Goal: Task Accomplishment & Management: Complete application form

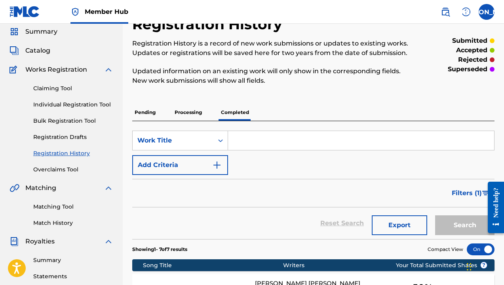
scroll to position [22, 0]
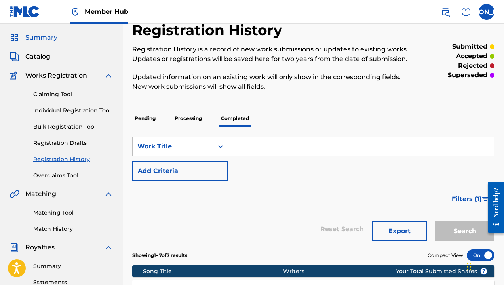
click at [41, 39] on span "Summary" at bounding box center [41, 37] width 32 height 9
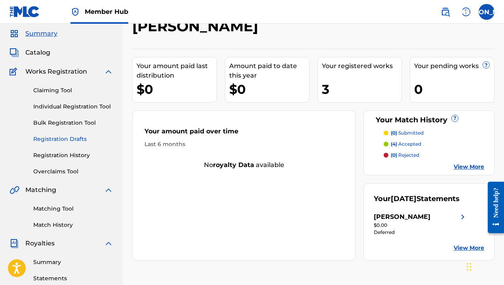
scroll to position [5, 0]
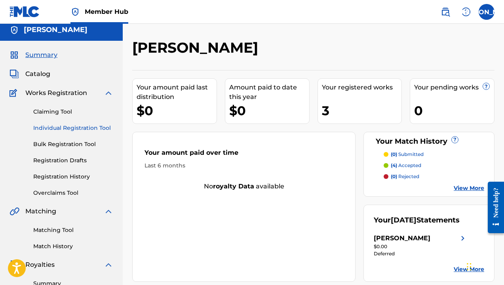
click at [51, 129] on link "Individual Registration Tool" at bounding box center [73, 128] width 80 height 8
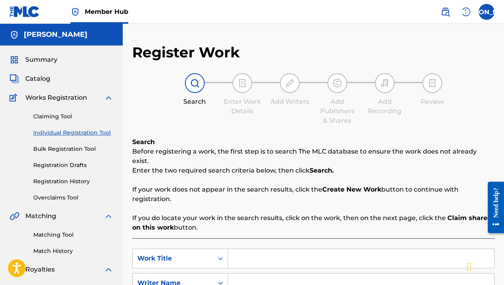
scroll to position [96, 0]
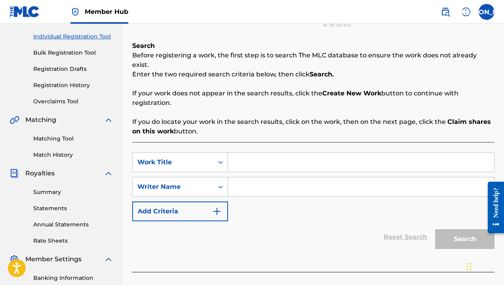
click at [239, 153] on input "Search Form" at bounding box center [361, 162] width 266 height 19
type input "CHAKRA"
click at [253, 177] on input "Search Form" at bounding box center [361, 186] width 266 height 19
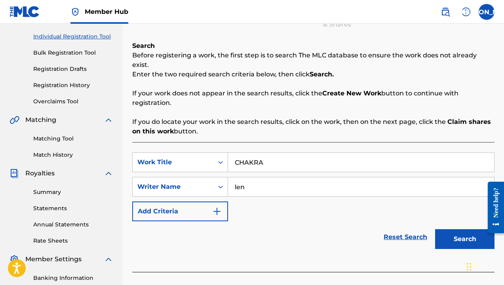
type input "len"
click at [464, 229] on button "Search" at bounding box center [464, 239] width 59 height 20
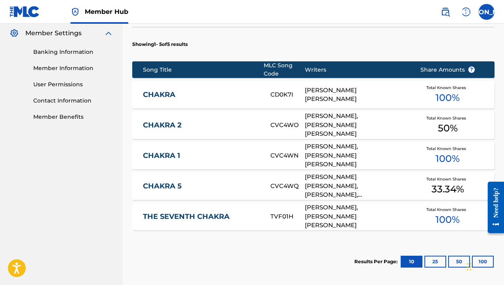
scroll to position [225, 0]
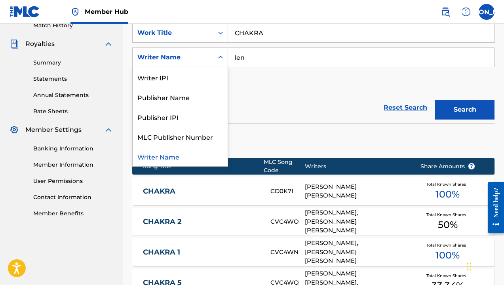
click at [204, 53] on div "Writer Name" at bounding box center [172, 57] width 71 height 9
click at [239, 72] on div "SearchWithCriteria1b5a0cca-3c1c-4505-ba93-aeb55d7b7de3 Work Title CHAKRA Search…" at bounding box center [313, 57] width 362 height 69
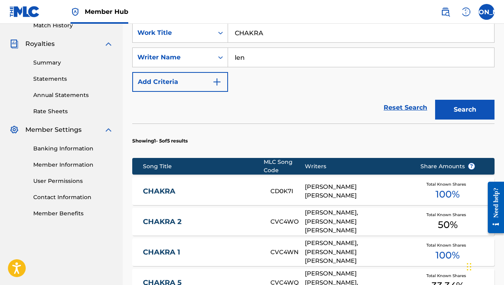
scroll to position [225, 0]
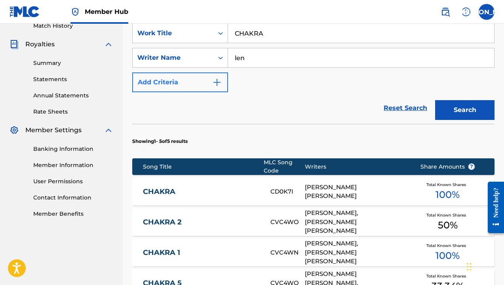
click at [218, 78] on button "Add Criteria" at bounding box center [180, 82] width 96 height 20
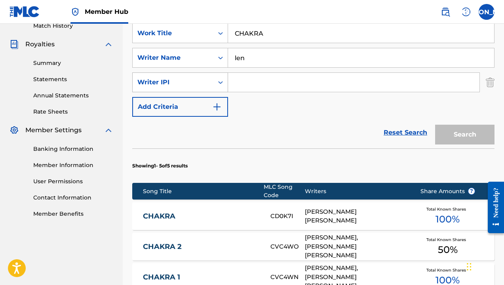
click at [216, 75] on div "Search Form" at bounding box center [220, 82] width 14 height 14
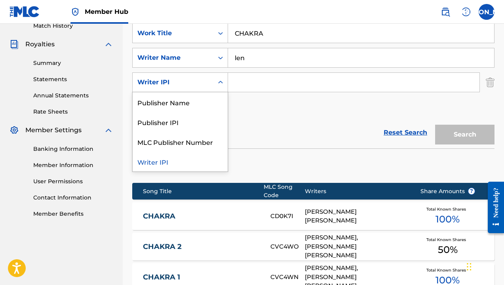
click at [216, 75] on div "Search Form" at bounding box center [220, 82] width 14 height 14
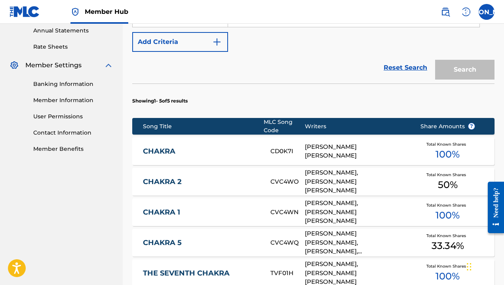
scroll to position [252, 0]
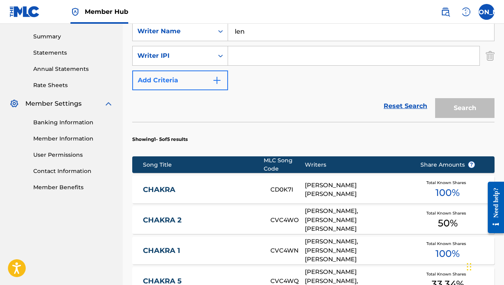
click at [202, 70] on button "Add Criteria" at bounding box center [180, 80] width 96 height 20
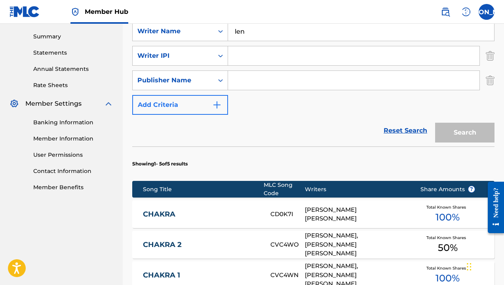
click at [203, 95] on button "Add Criteria" at bounding box center [180, 105] width 96 height 20
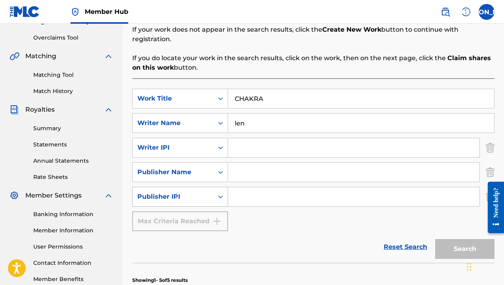
scroll to position [116, 0]
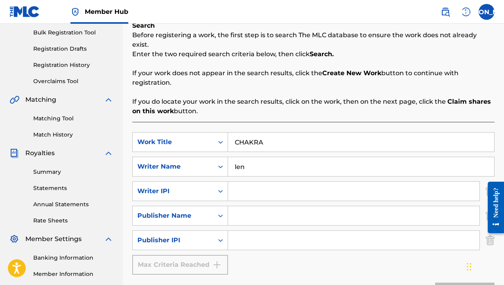
click at [248, 157] on input "len" at bounding box center [361, 166] width 266 height 19
click at [254, 157] on input "len" at bounding box center [361, 166] width 266 height 19
drag, startPoint x: 277, startPoint y: 131, endPoint x: 201, endPoint y: 131, distance: 76.4
click at [205, 132] on div "SearchWithCriteria1b5a0cca-3c1c-4505-ba93-aeb55d7b7de3 Work Title CHAKRA" at bounding box center [313, 142] width 362 height 20
type input "[PERSON_NAME]"
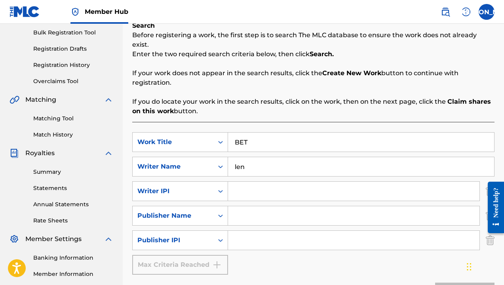
type input "BET"
drag, startPoint x: 276, startPoint y: 157, endPoint x: 225, endPoint y: 154, distance: 50.7
click at [227, 157] on div "SearchWithCriteriab827a717-5c30-4398-9745-c7f93e32fc4b Writer Name [PERSON_NAME]" at bounding box center [313, 167] width 362 height 20
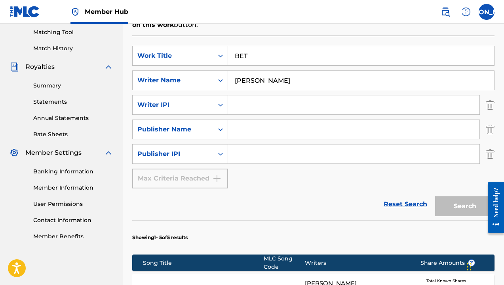
scroll to position [201, 0]
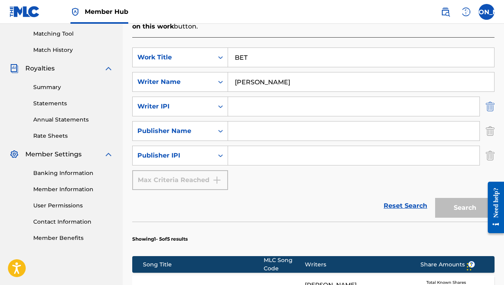
click at [491, 97] on img "Search Form" at bounding box center [489, 107] width 9 height 20
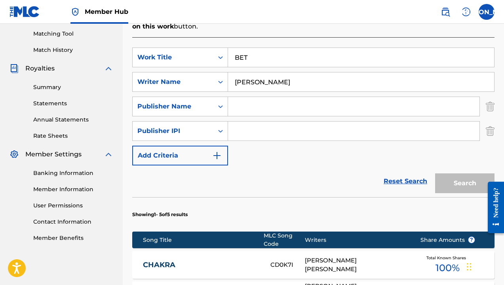
click at [491, 97] on img "Search Form" at bounding box center [489, 107] width 9 height 20
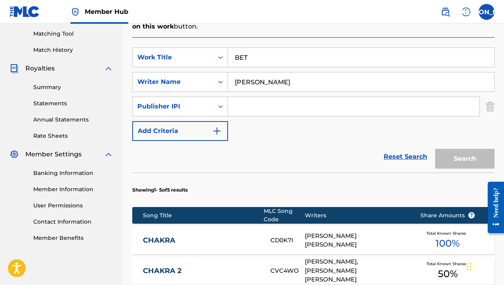
click at [491, 97] on img "Search Form" at bounding box center [489, 107] width 9 height 20
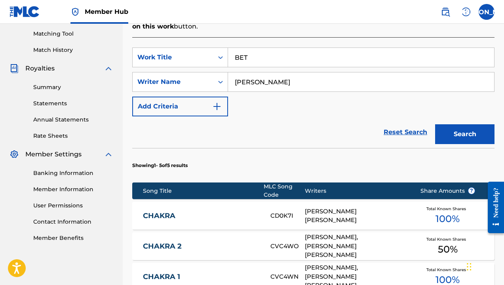
click at [419, 72] on input "[PERSON_NAME]" at bounding box center [361, 81] width 266 height 19
type input "[PERSON_NAME]"
click at [464, 125] on button "Search" at bounding box center [464, 134] width 59 height 20
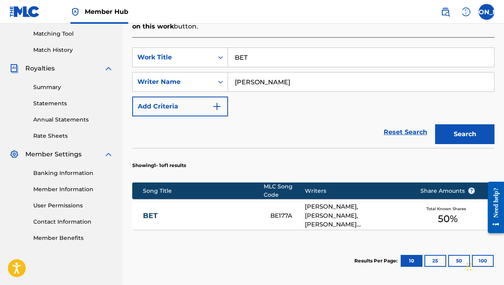
click at [146, 211] on link "BET" at bounding box center [201, 215] width 117 height 9
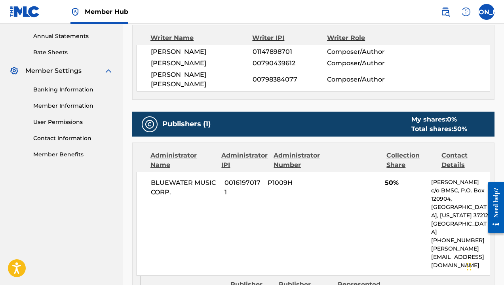
scroll to position [259, 0]
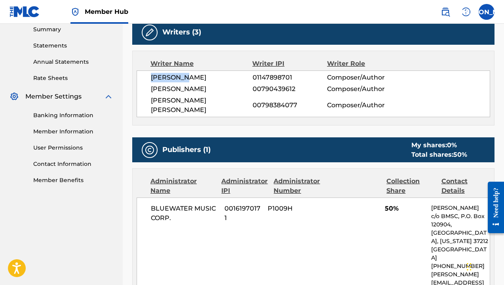
drag, startPoint x: 203, startPoint y: 77, endPoint x: 150, endPoint y: 76, distance: 53.4
click at [150, 76] on div "[PERSON_NAME] 01147898701 Composer/Author [PERSON_NAME] 00790439612 Composer/Au…" at bounding box center [312, 93] width 353 height 47
copy span "[PERSON_NAME]"
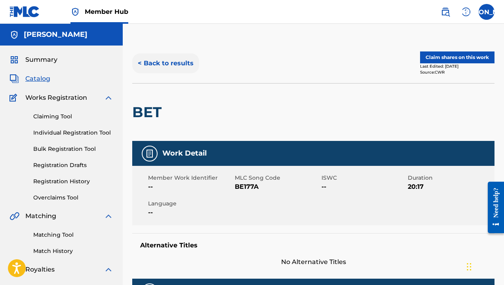
scroll to position [0, 0]
click at [146, 59] on button "< Back to results" at bounding box center [165, 63] width 67 height 20
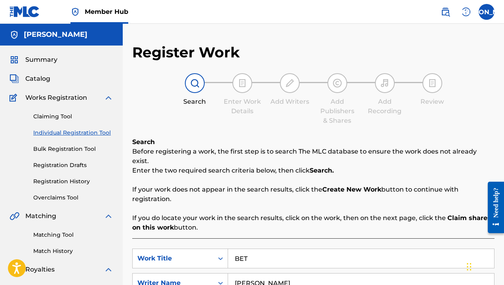
scroll to position [201, 0]
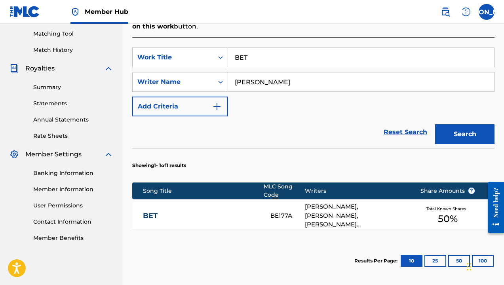
click at [274, 75] on input "[PERSON_NAME]" at bounding box center [361, 81] width 266 height 19
drag, startPoint x: 284, startPoint y: 48, endPoint x: 180, endPoint y: 40, distance: 104.3
click at [185, 47] on div "SearchWithCriteria1b5a0cca-3c1c-4505-ba93-aeb55d7b7de3 Work Title BET" at bounding box center [313, 57] width 362 height 20
type input "stop playing"
click at [464, 125] on button "Search" at bounding box center [464, 134] width 59 height 20
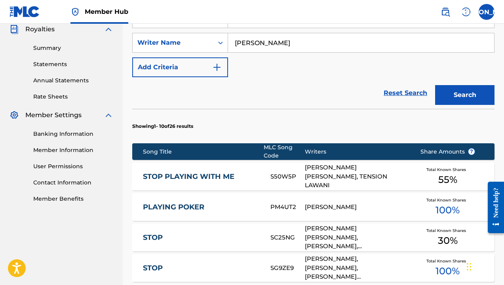
scroll to position [260, 0]
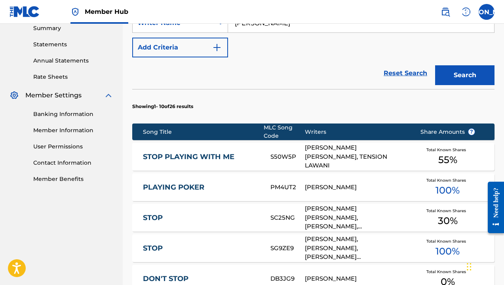
click at [187, 152] on link "STOP PLAYING WITH ME" at bounding box center [201, 156] width 117 height 9
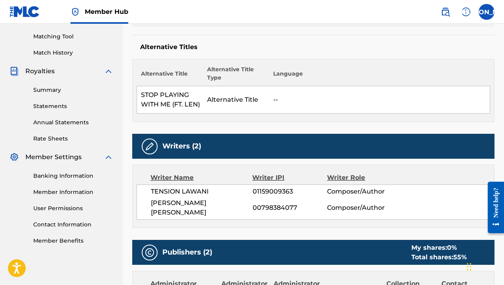
scroll to position [271, 0]
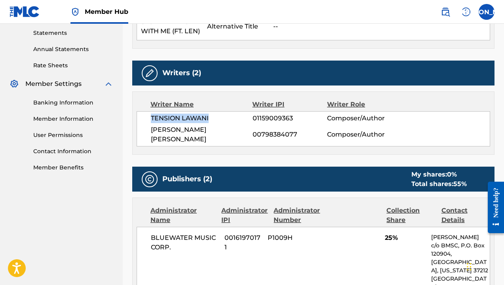
drag, startPoint x: 224, startPoint y: 120, endPoint x: 152, endPoint y: 115, distance: 73.0
click at [152, 115] on span "TENSION LAWANI" at bounding box center [202, 118] width 102 height 9
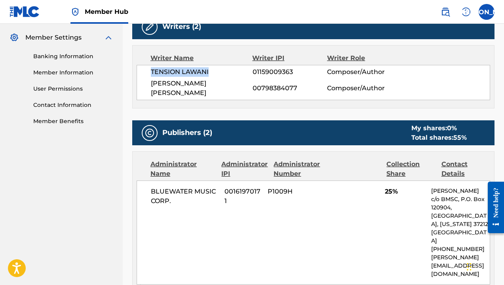
scroll to position [313, 0]
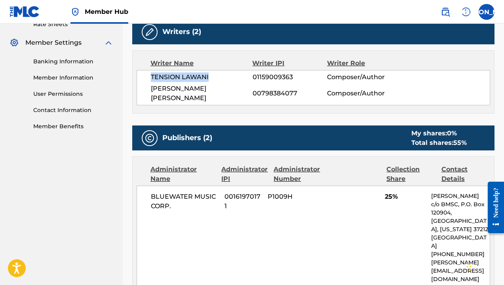
copy span "TENSION LAWANI"
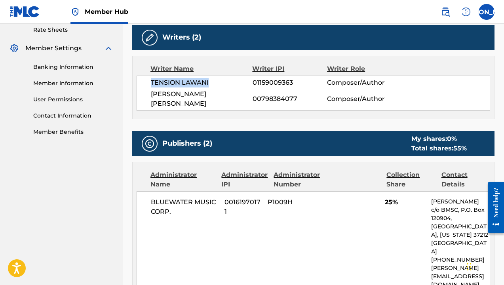
scroll to position [276, 0]
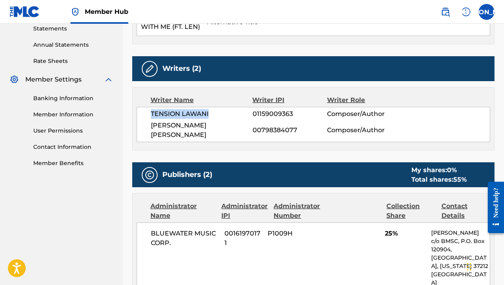
click at [257, 115] on span "01159009363" at bounding box center [289, 113] width 74 height 9
copy span "01159009363"
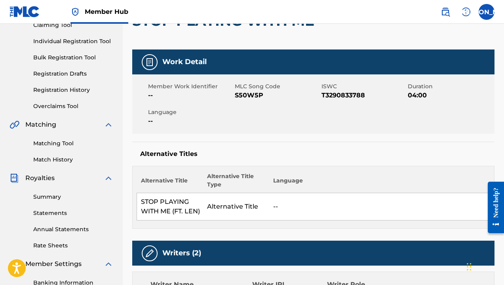
scroll to position [51, 0]
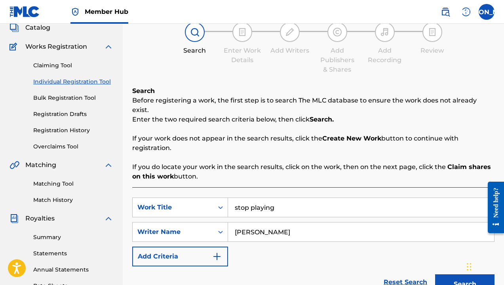
scroll to position [206, 0]
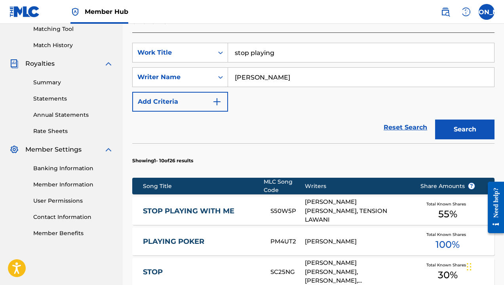
click at [303, 48] on input "stop playing" at bounding box center [361, 52] width 266 height 19
click at [208, 94] on button "Add Criteria" at bounding box center [180, 102] width 96 height 20
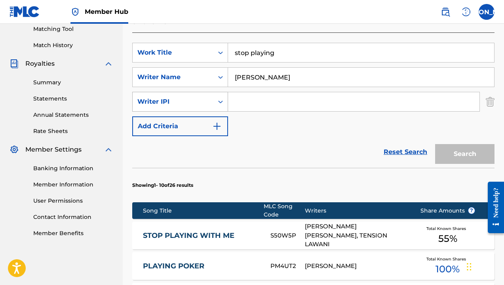
click at [225, 97] on div "Search Form" at bounding box center [220, 102] width 14 height 14
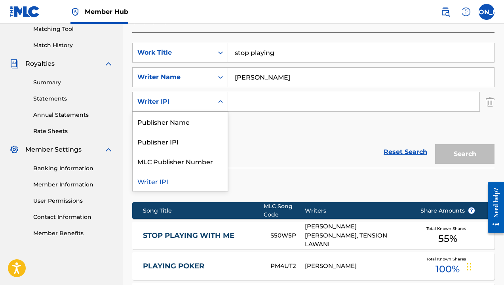
click at [243, 93] on input "Search Form" at bounding box center [353, 101] width 251 height 19
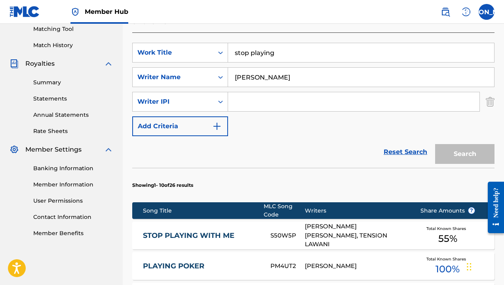
paste input "01159009363"
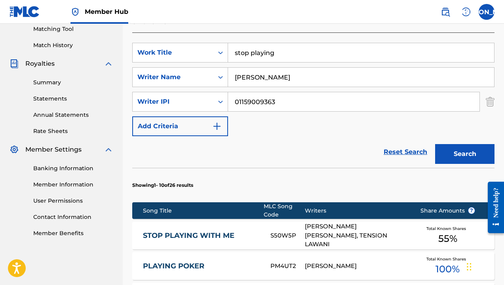
type input "01159009363"
drag, startPoint x: 297, startPoint y: 42, endPoint x: 229, endPoint y: 42, distance: 68.4
click at [229, 43] on input "stop playing" at bounding box center [361, 52] width 266 height 19
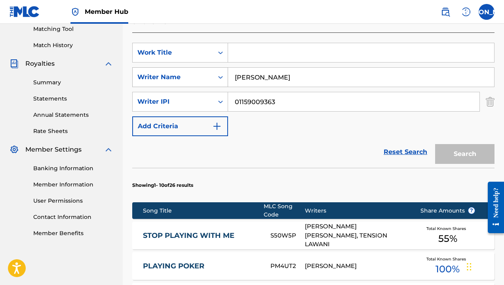
drag, startPoint x: 270, startPoint y: 66, endPoint x: 220, endPoint y: 66, distance: 49.8
click at [225, 67] on div "SearchWithCriteriab827a717-5c30-4398-9745-c7f93e32fc4b Writer Name [PERSON_NAME]" at bounding box center [313, 77] width 362 height 20
type input "TENSION"
click at [457, 52] on input "Search Form" at bounding box center [361, 52] width 266 height 19
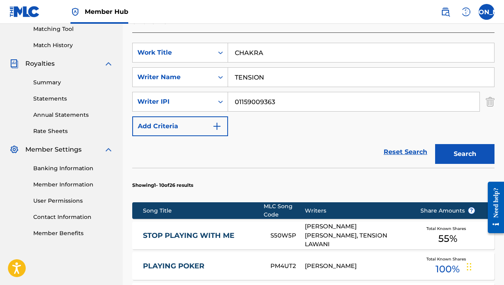
type input "CHAKRA"
click at [464, 144] on button "Search" at bounding box center [464, 154] width 59 height 20
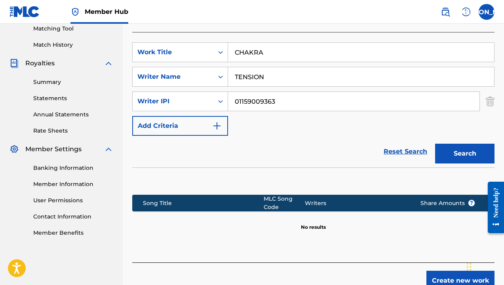
scroll to position [205, 0]
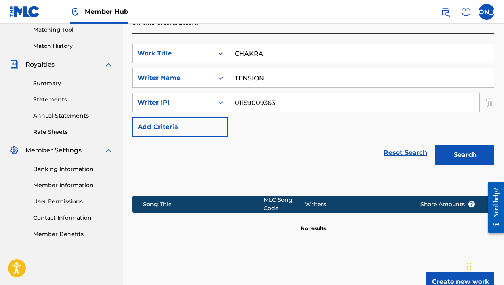
drag, startPoint x: 394, startPoint y: 65, endPoint x: 263, endPoint y: 52, distance: 131.2
click at [265, 53] on div "SearchWithCriteria1b5a0cca-3c1c-4505-ba93-aeb55d7b7de3 Work Title CHAKRA Search…" at bounding box center [313, 90] width 362 height 93
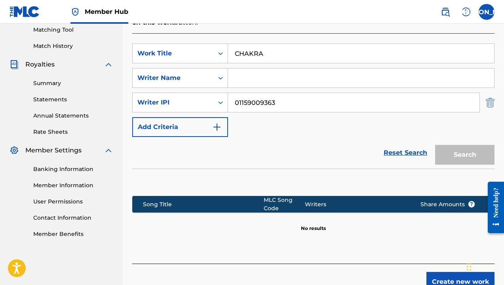
click at [489, 93] on img "Search Form" at bounding box center [489, 103] width 9 height 20
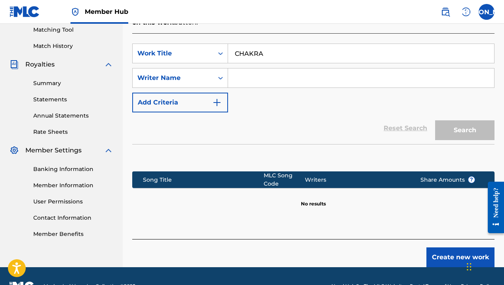
click at [442, 73] on input "Search Form" at bounding box center [361, 77] width 266 height 19
type input "R"
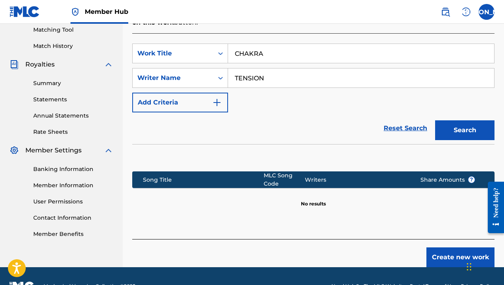
type input "TENSION"
click at [464, 121] on button "Search" at bounding box center [464, 130] width 59 height 20
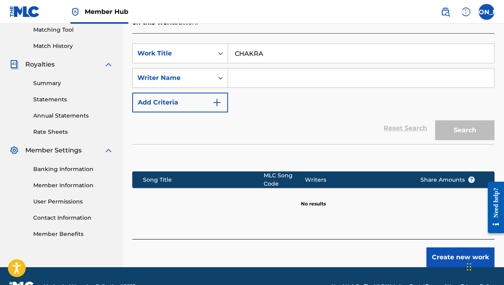
drag, startPoint x: 375, startPoint y: 45, endPoint x: 213, endPoint y: 17, distance: 163.8
click at [215, 18] on div "Member Hub JA [PERSON_NAME] [PERSON_NAME][EMAIL_ADDRESS][DOMAIN_NAME] Notificat…" at bounding box center [252, 50] width 504 height 510
